Goal: Browse casually

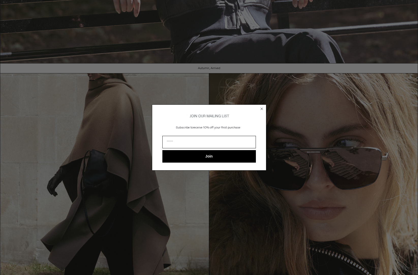
scroll to position [209, 0]
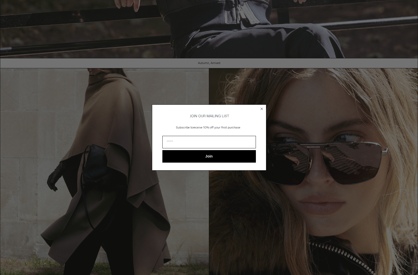
click at [262, 108] on icon "Close dialog" at bounding box center [262, 109] width 2 height 2
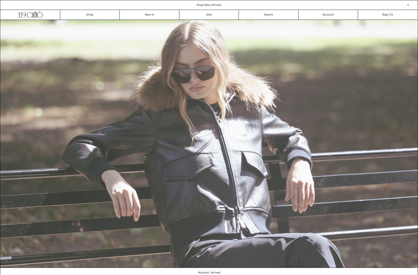
scroll to position [0, 0]
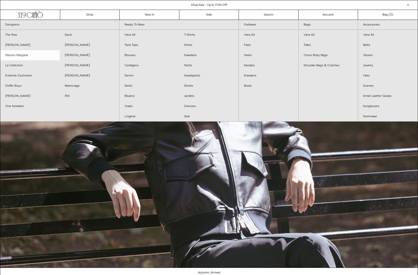
click at [24, 56] on link "Maison Margiela" at bounding box center [30, 55] width 60 height 10
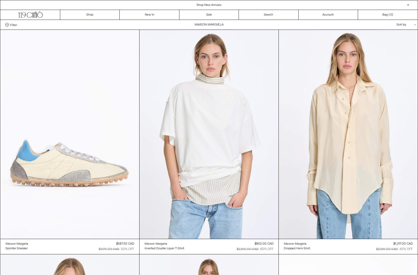
scroll to position [0, 0]
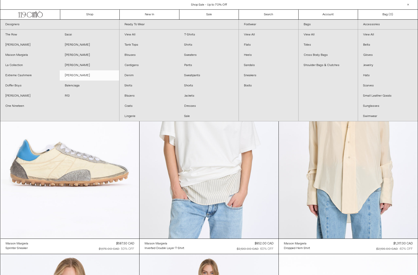
click at [79, 76] on link "[PERSON_NAME]" at bounding box center [90, 75] width 60 height 10
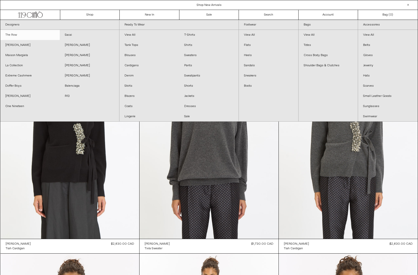
click at [12, 34] on link "The Row" at bounding box center [30, 35] width 60 height 10
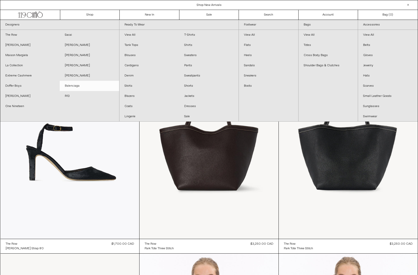
click at [85, 85] on link "Balenciaga" at bounding box center [90, 86] width 60 height 10
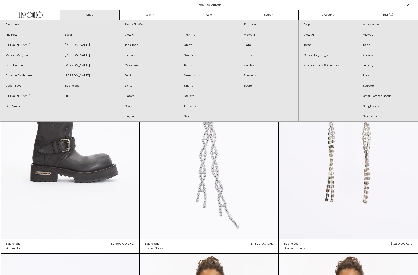
click at [82, 12] on link "Shop" at bounding box center [90, 15] width 60 height 10
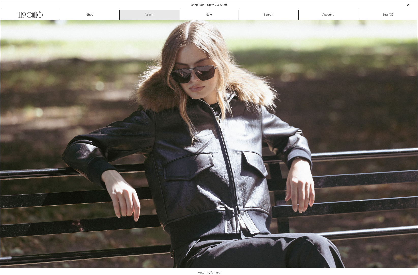
scroll to position [0, 0]
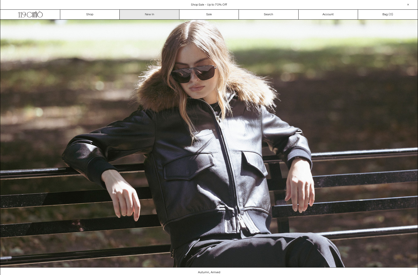
click at [151, 16] on link "New In" at bounding box center [150, 15] width 60 height 10
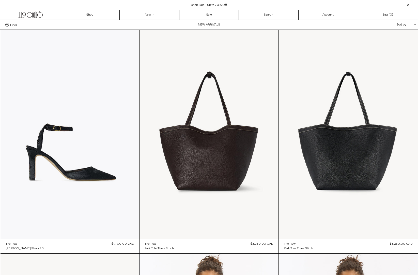
scroll to position [-8, 0]
